Goal: Information Seeking & Learning: Learn about a topic

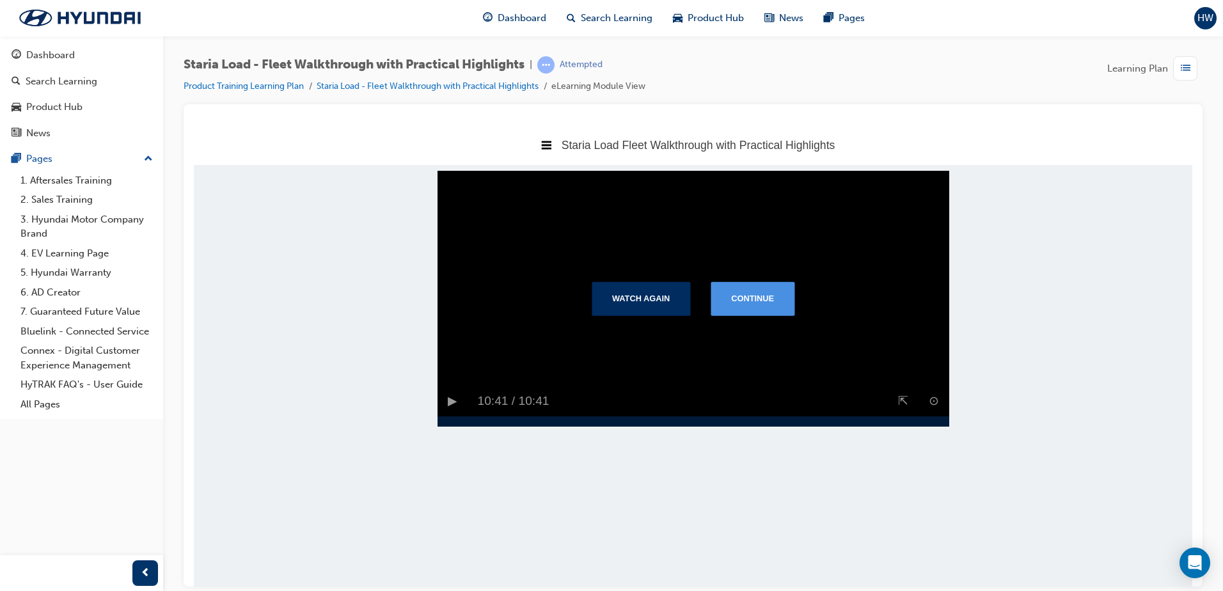
click at [765, 315] on button "Continue" at bounding box center [753, 297] width 84 height 33
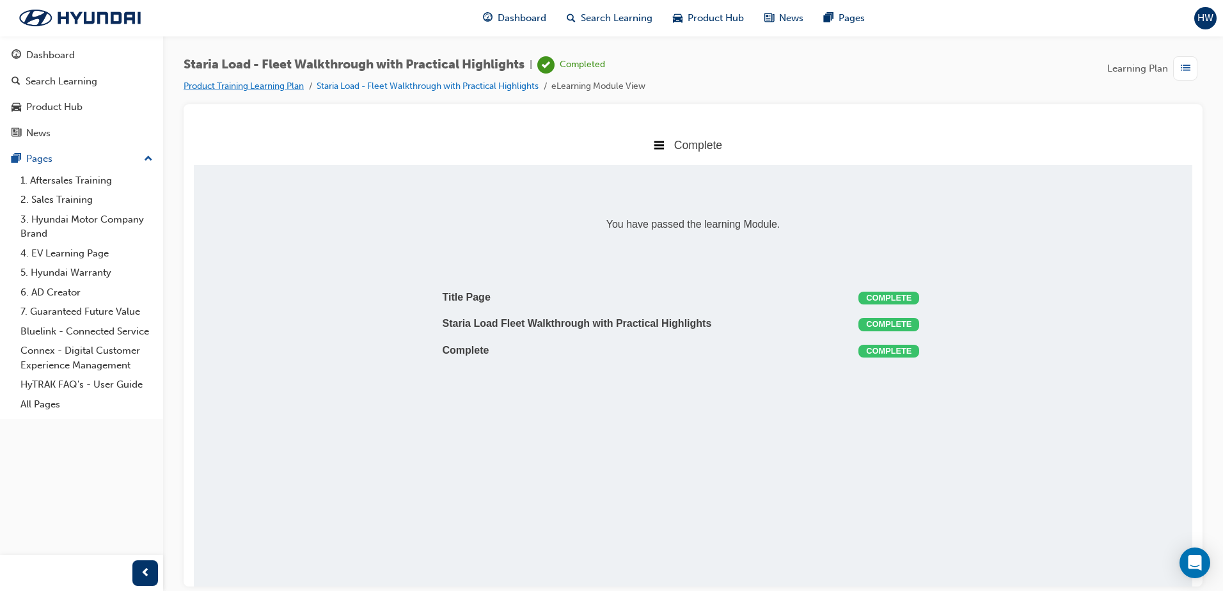
click at [233, 86] on link "Product Training Learning Plan" at bounding box center [244, 86] width 120 height 11
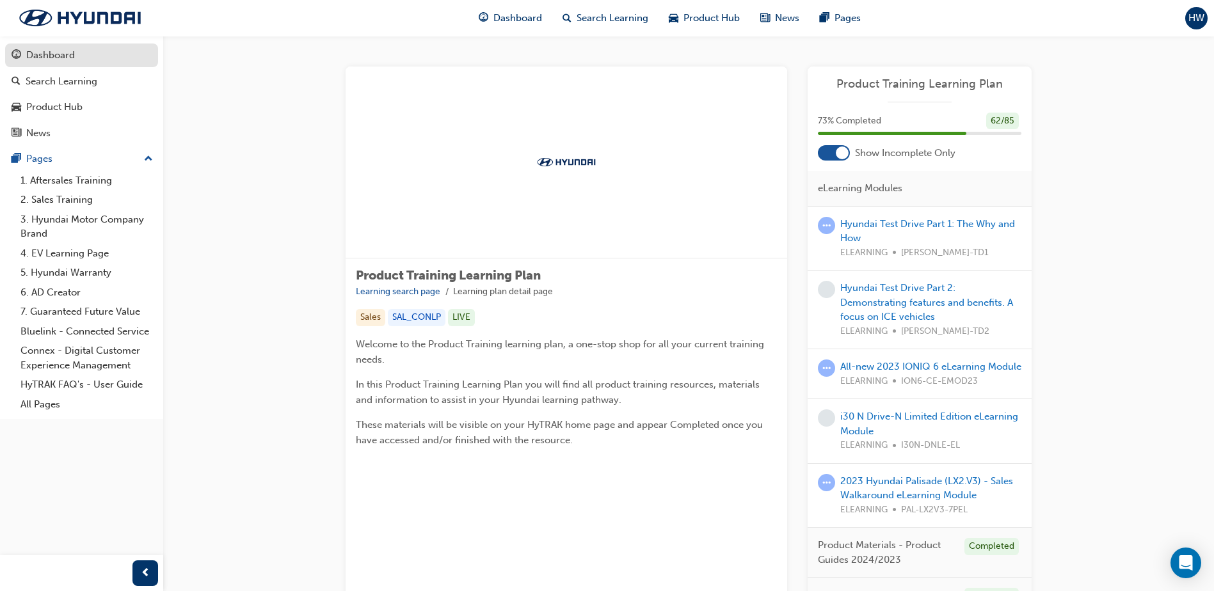
click at [55, 57] on div "Dashboard" at bounding box center [50, 55] width 49 height 15
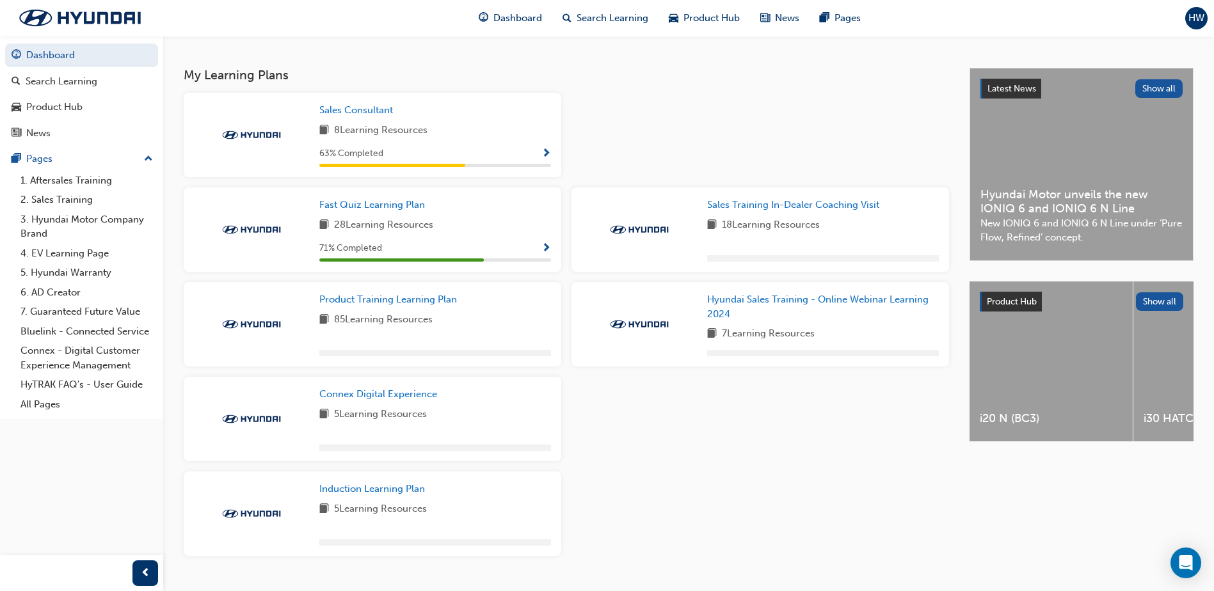
scroll to position [256, 0]
